Goal: Find contact information: Find contact information

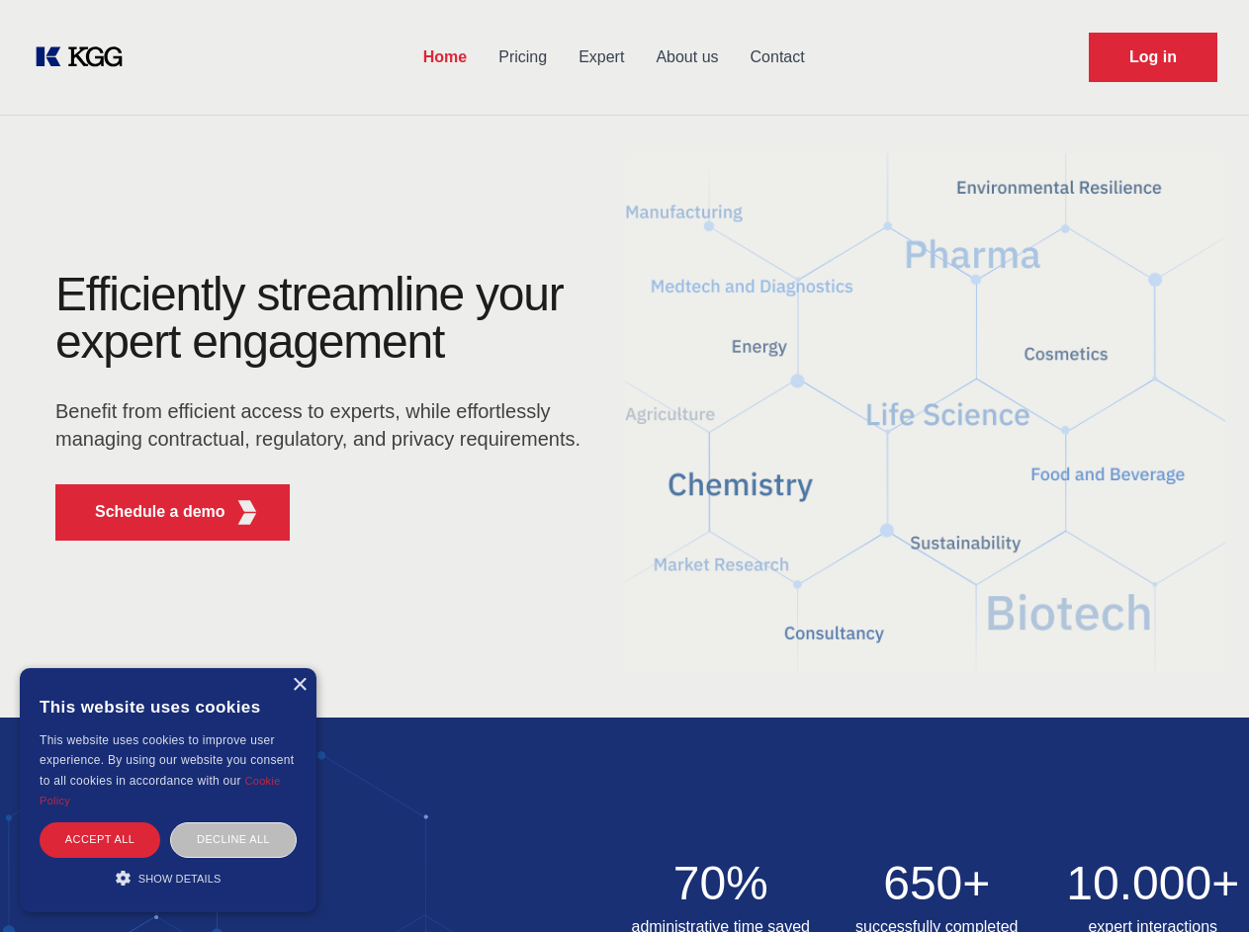
click at [624, 466] on div "Efficiently streamline your expert engagement Benefit from efficient access to …" at bounding box center [324, 414] width 601 height 286
click at [148, 512] on p "Schedule a demo" at bounding box center [160, 512] width 130 height 24
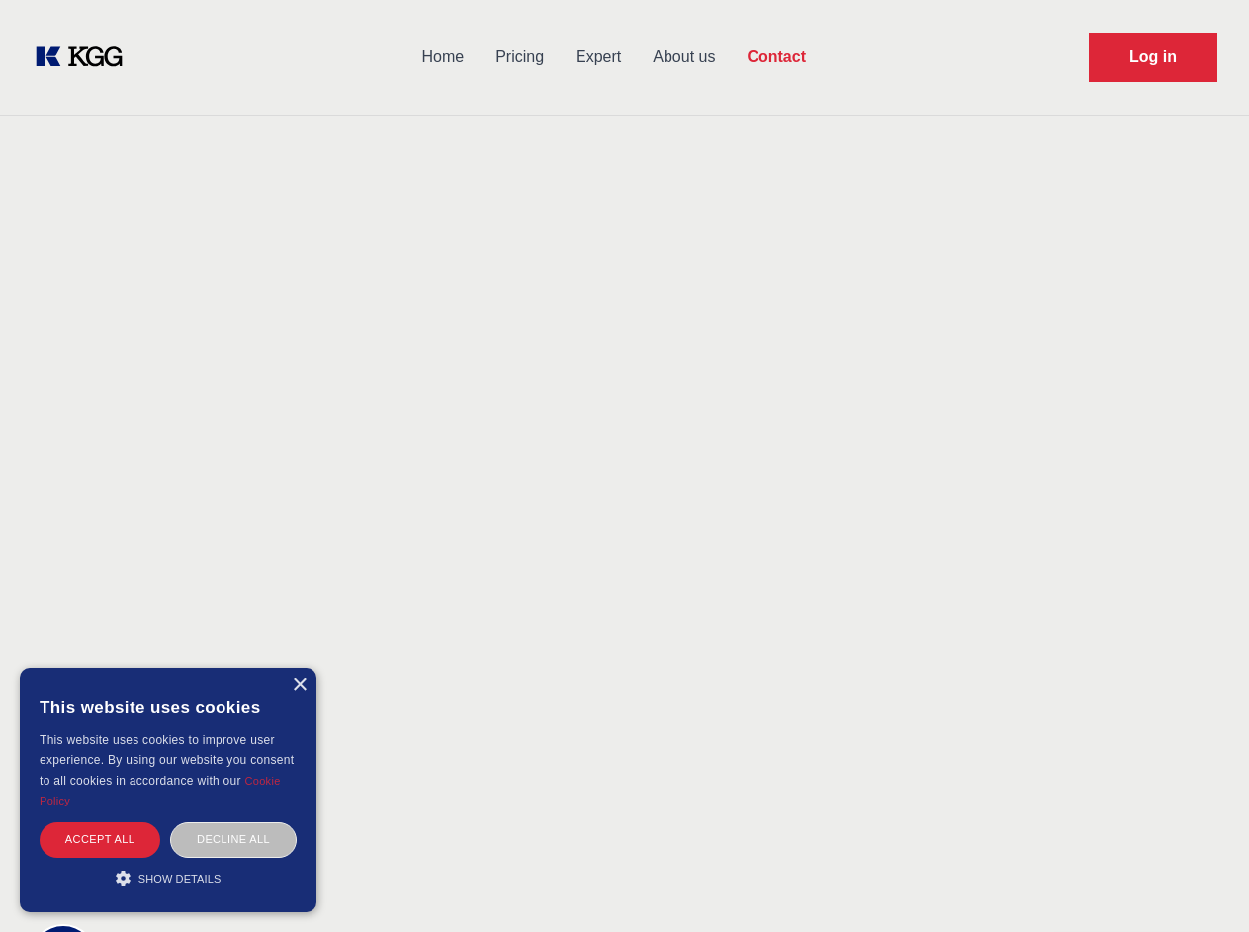
click at [299, 685] on div "× This website uses cookies This website uses cookies to improve user experienc…" at bounding box center [168, 790] width 297 height 244
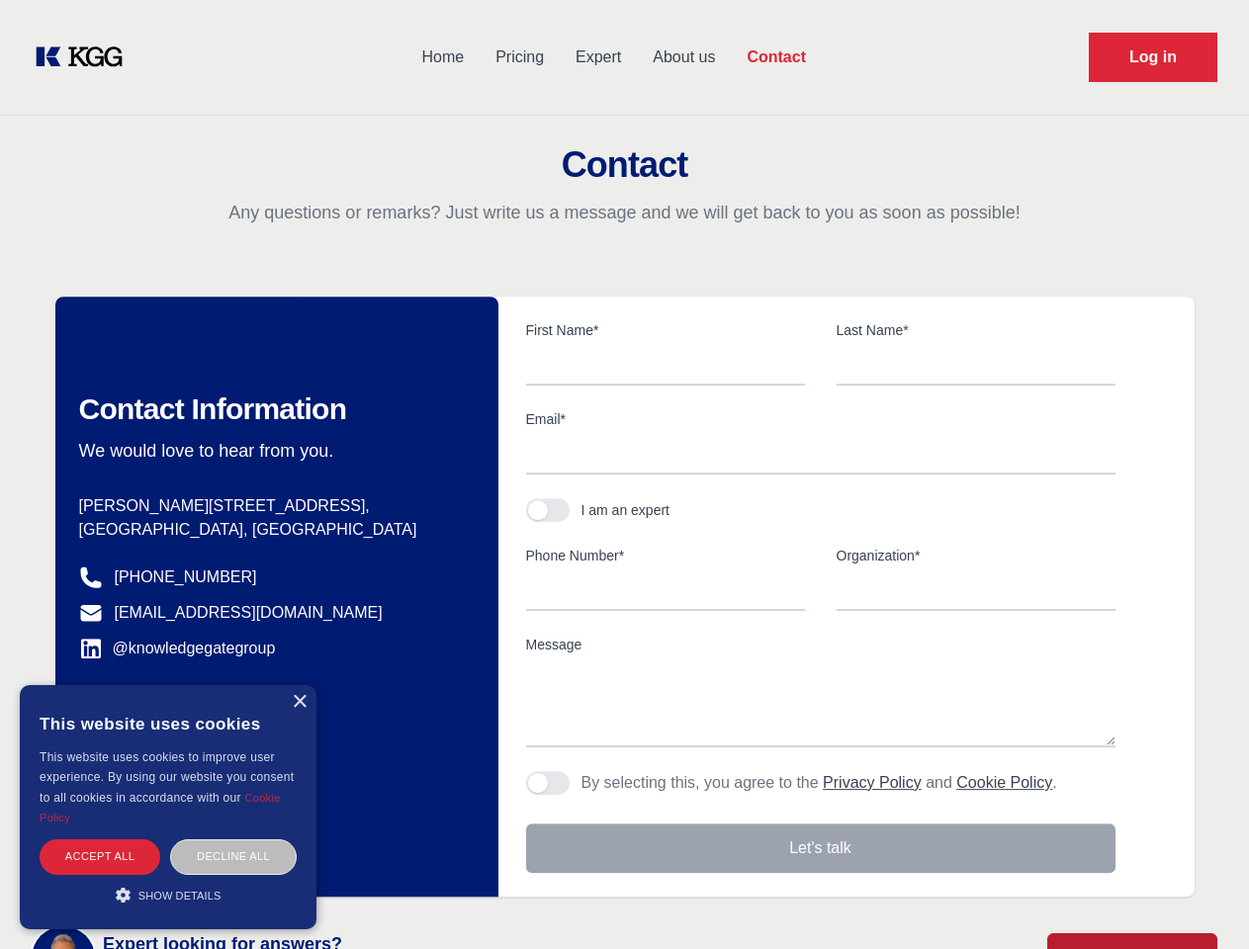
click at [100, 839] on div "Accept all" at bounding box center [100, 856] width 121 height 35
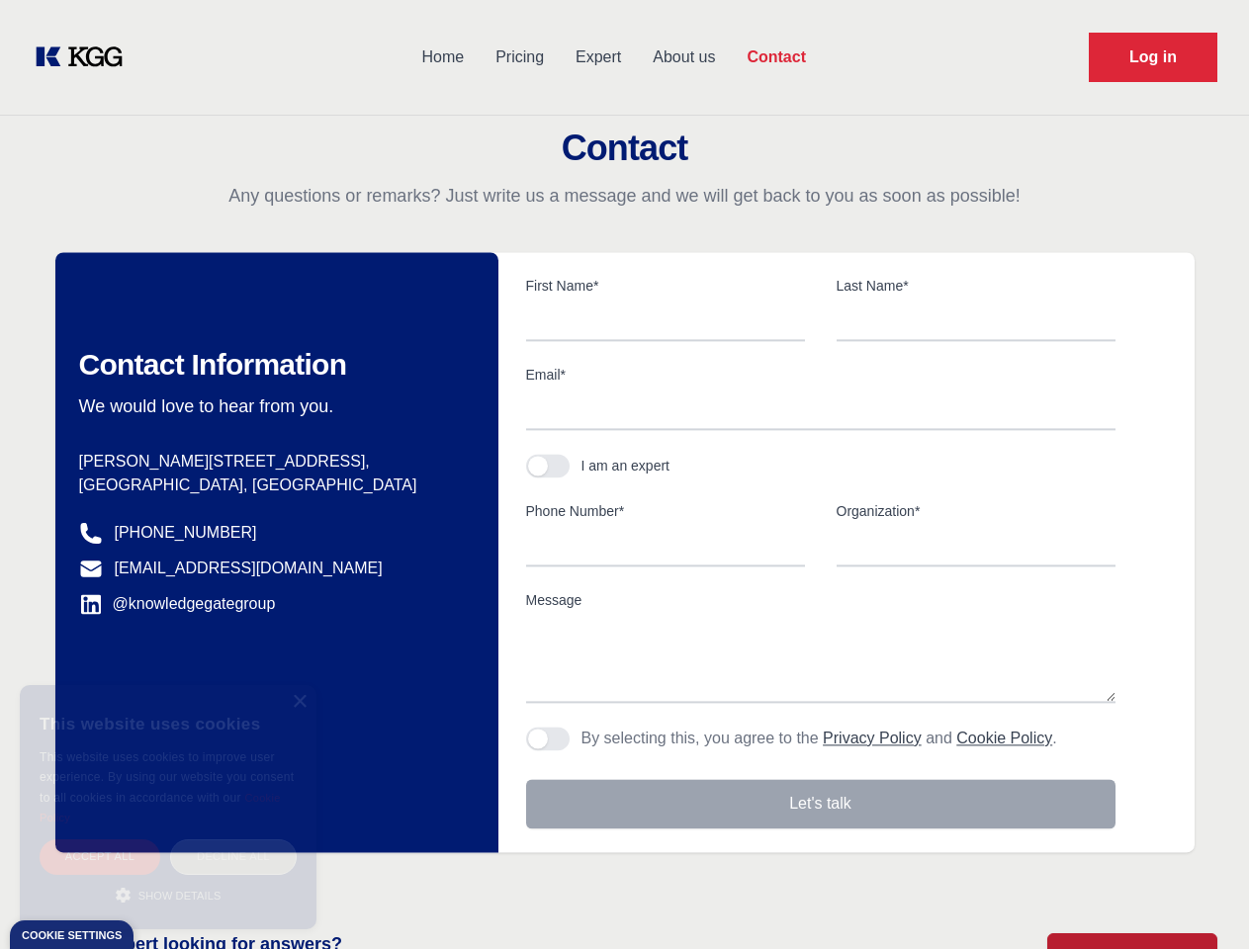
click at [233, 839] on div "Decline all" at bounding box center [233, 856] width 127 height 35
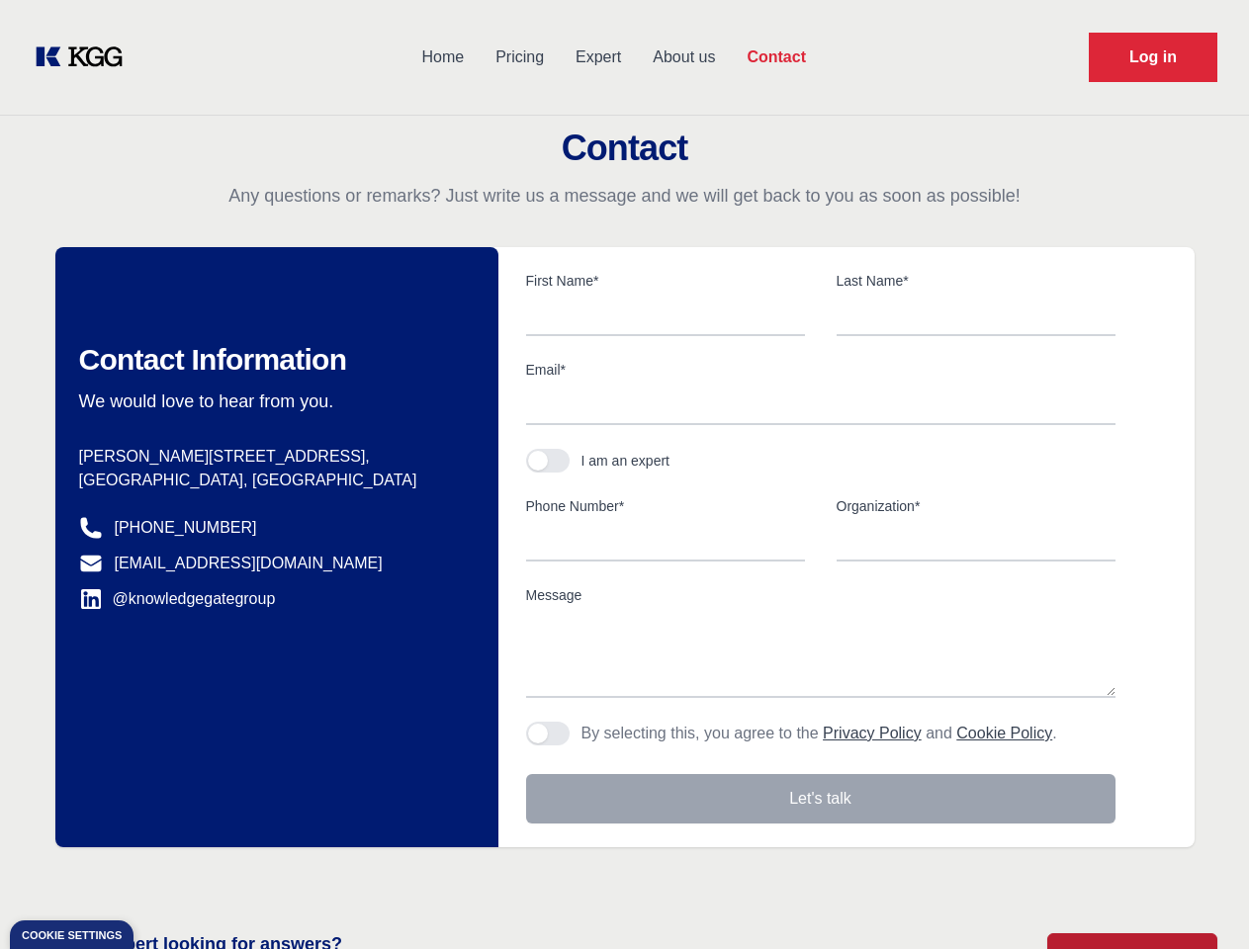
click at [168, 878] on main "Contact Any questions or remarks? Just write us a message and we will get back …" at bounding box center [624, 514] width 1249 height 1029
